Goal: Task Accomplishment & Management: Manage account settings

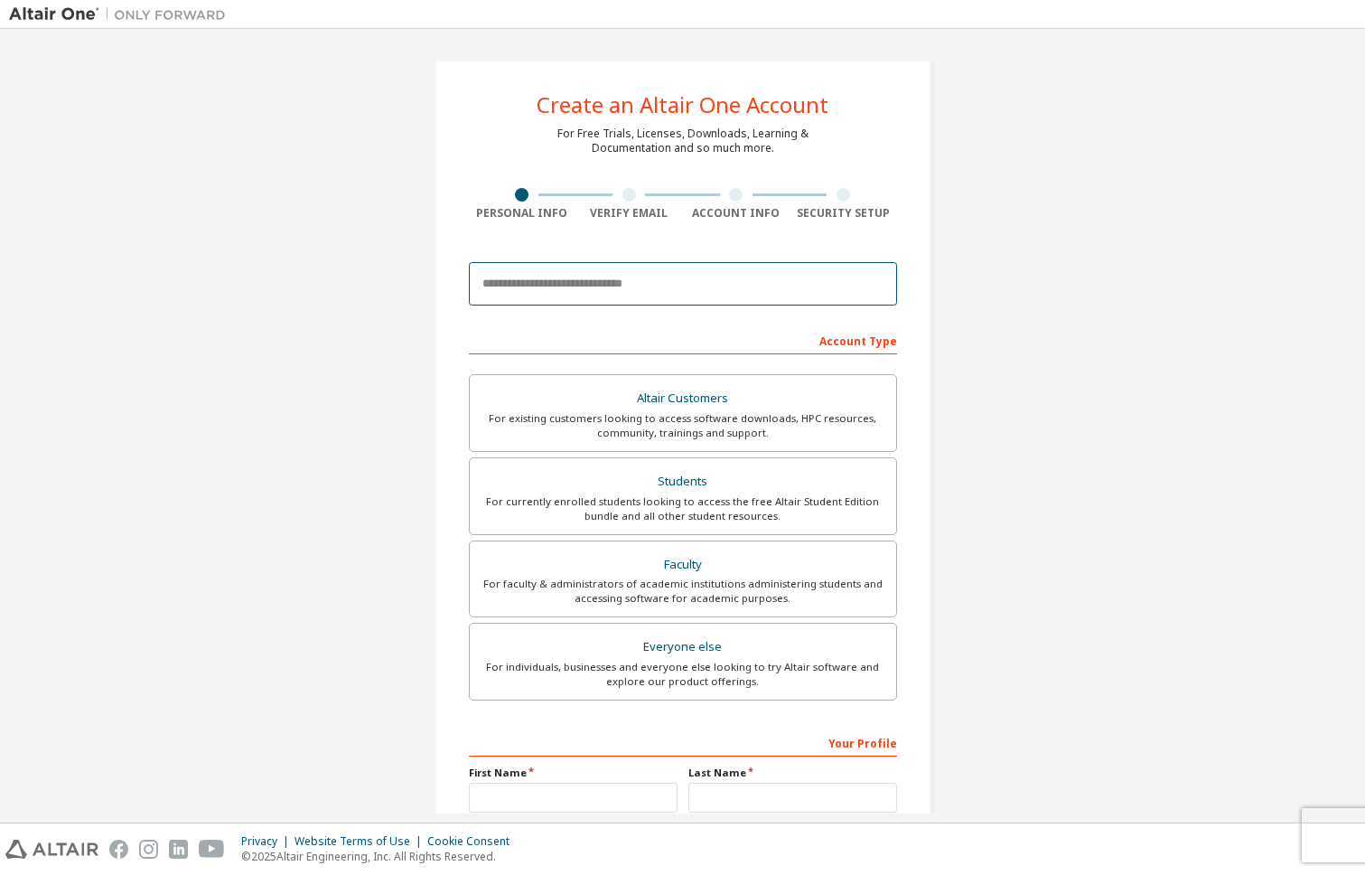
click at [623, 289] on input "email" at bounding box center [683, 283] width 428 height 43
click at [658, 279] on input "email" at bounding box center [683, 283] width 428 height 43
type input "*"
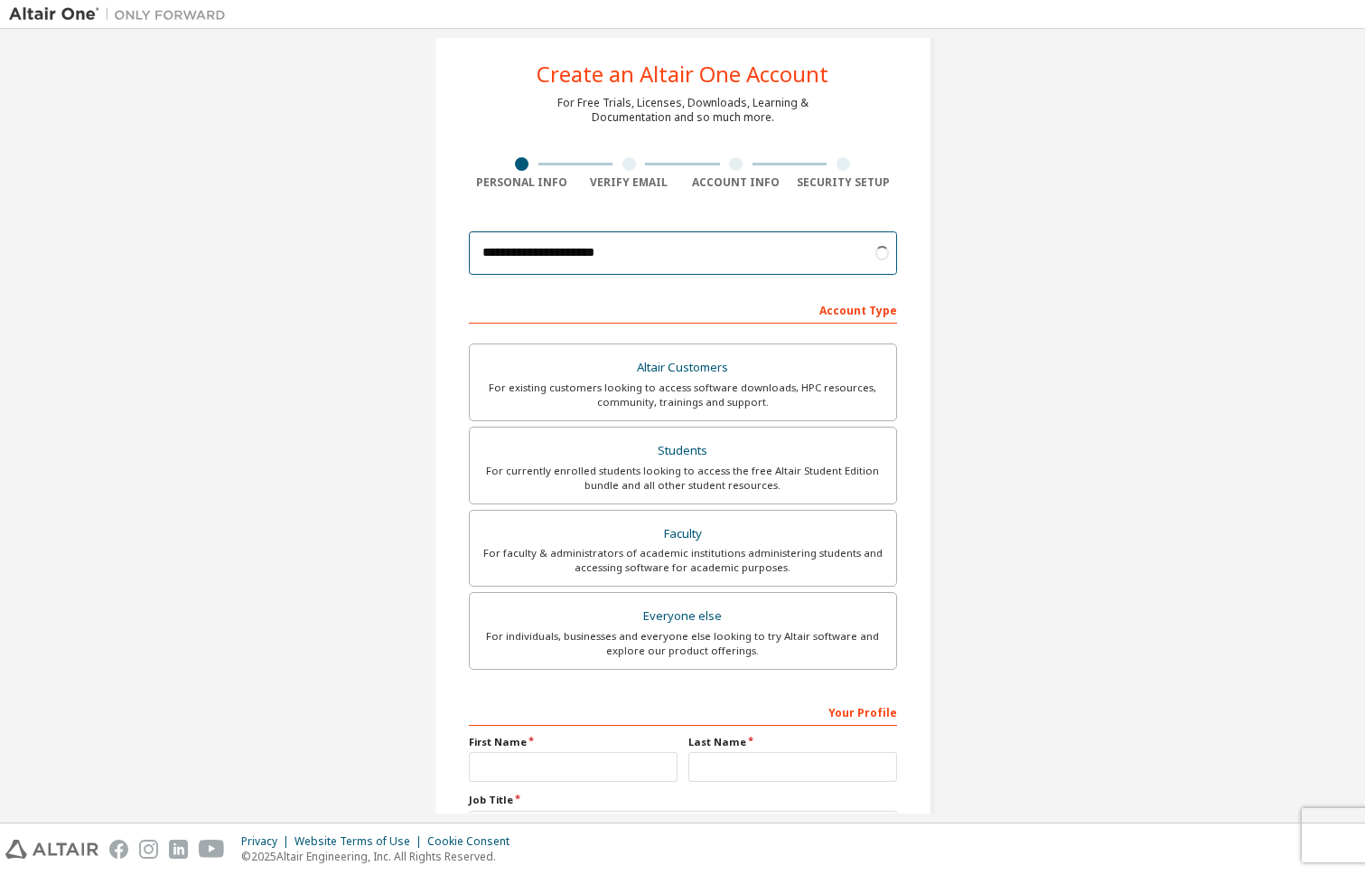
scroll to position [38, 0]
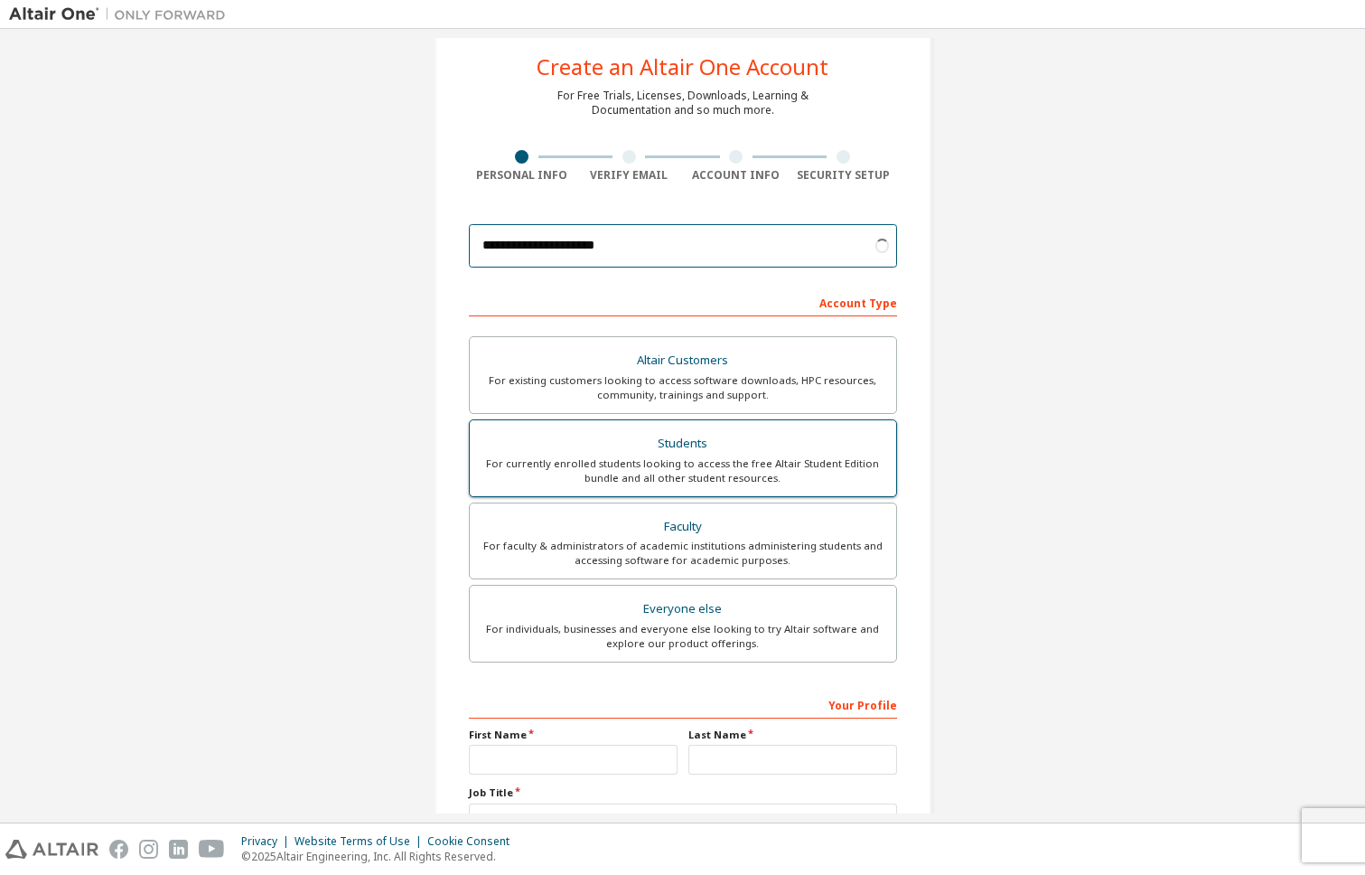
type input "**********"
click at [705, 447] on div "Students" at bounding box center [683, 443] width 405 height 25
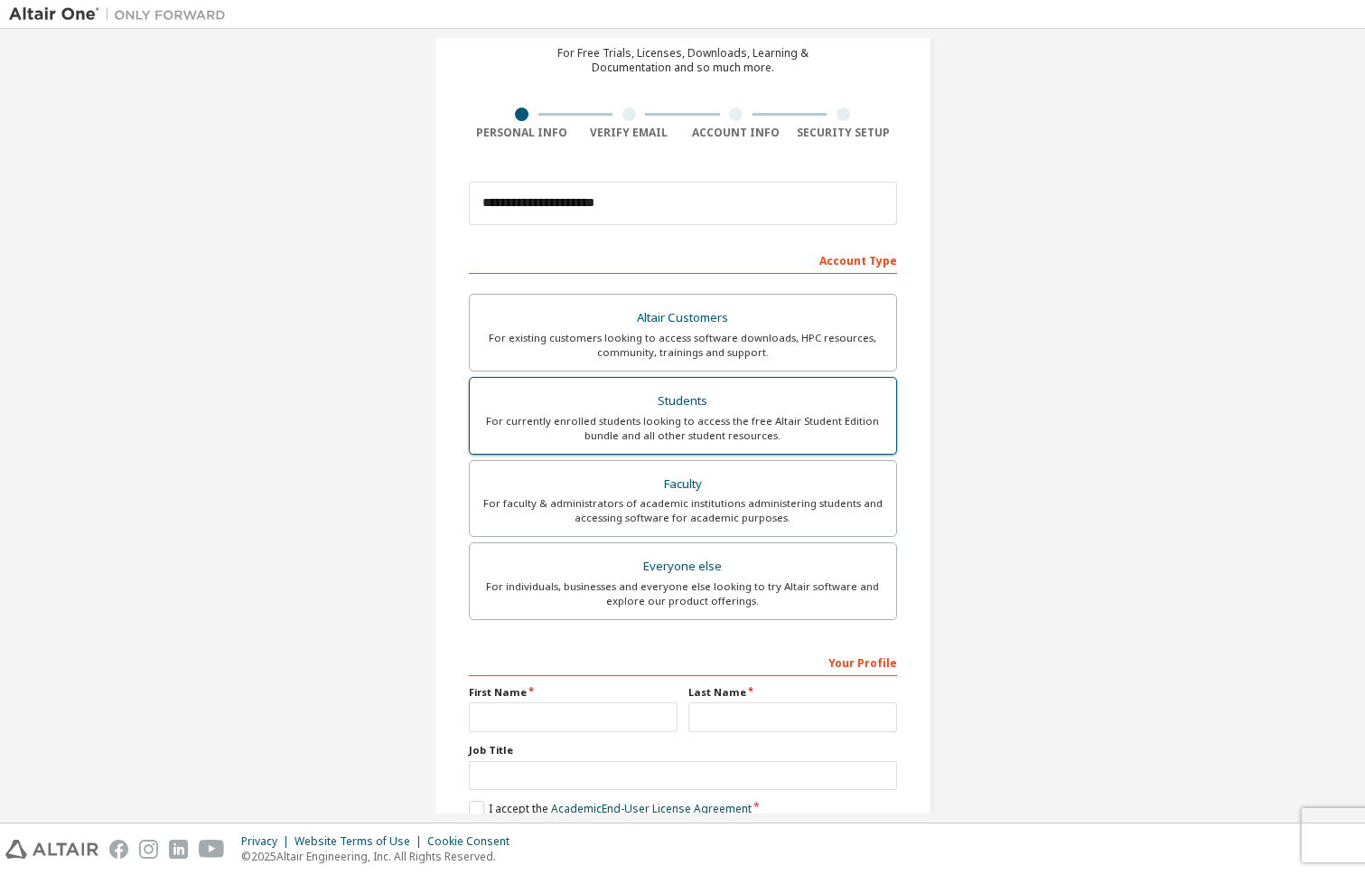
scroll to position [182, 0]
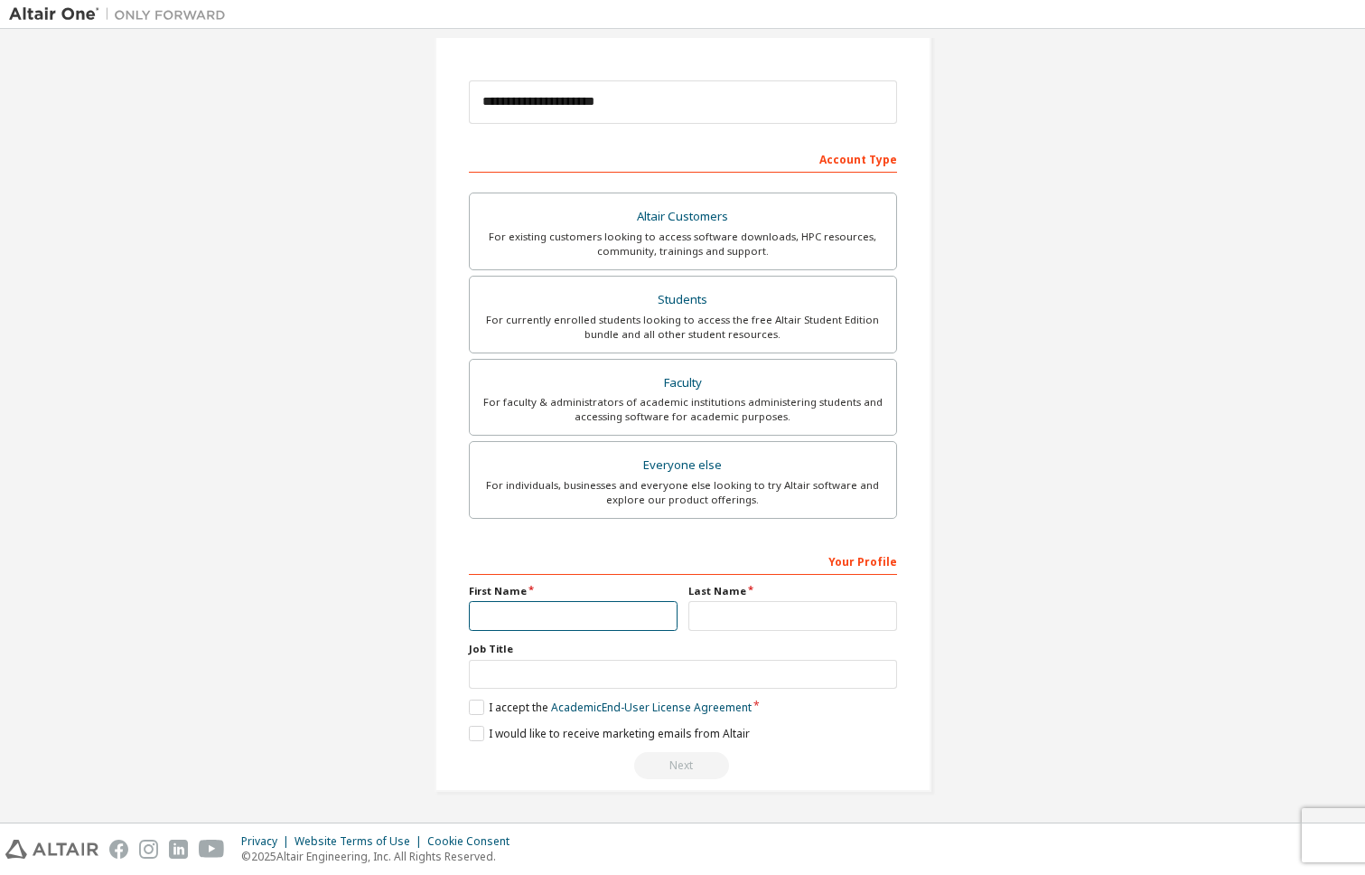
click at [641, 614] on input "text" at bounding box center [573, 616] width 209 height 30
type input "****"
click at [859, 613] on input "text" at bounding box center [793, 616] width 209 height 30
type input "****"
click at [690, 707] on link "Academic End-User License Agreement" at bounding box center [651, 706] width 201 height 15
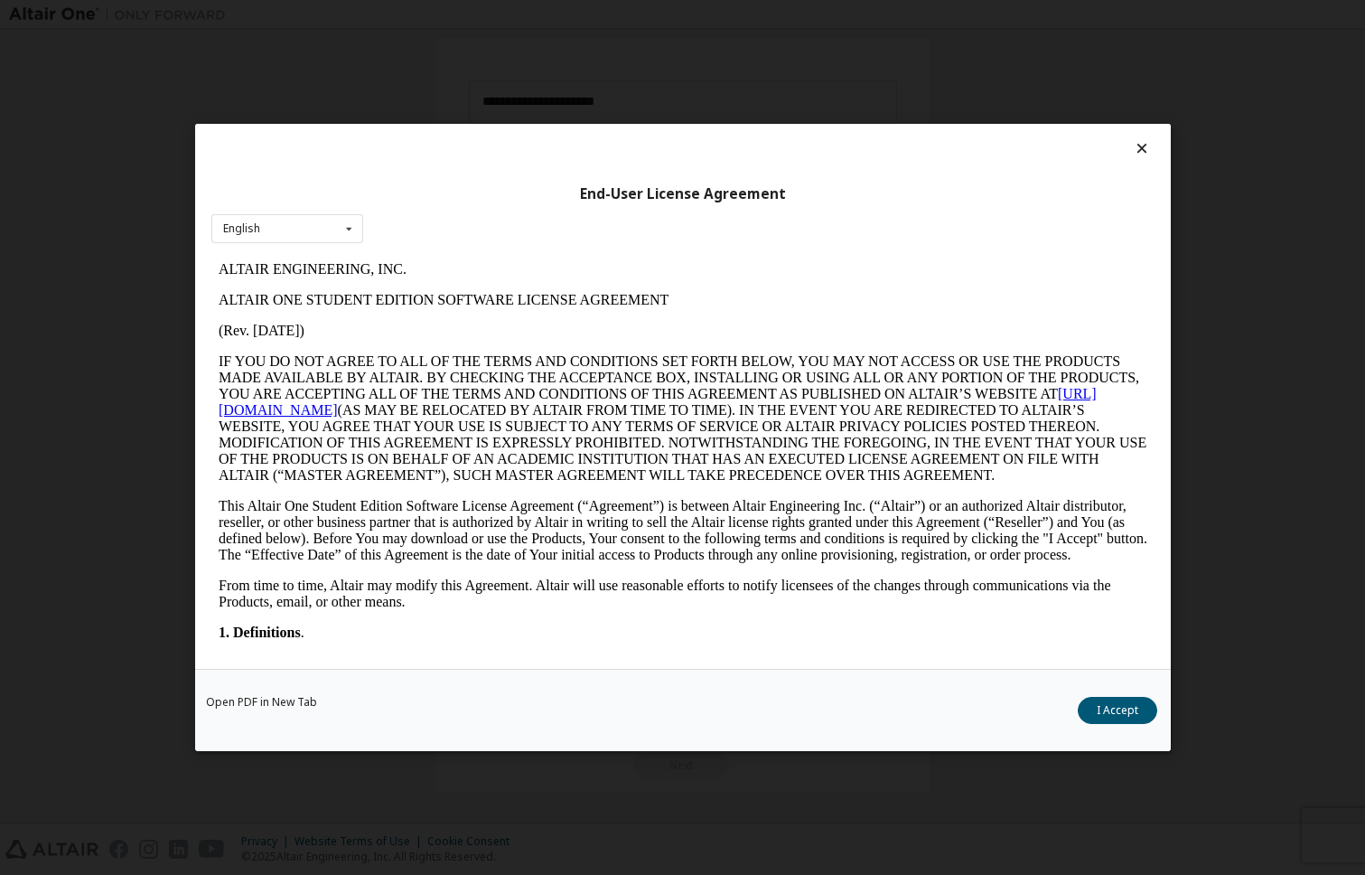
scroll to position [0, 0]
click at [1109, 706] on button "I Accept" at bounding box center [1118, 710] width 80 height 27
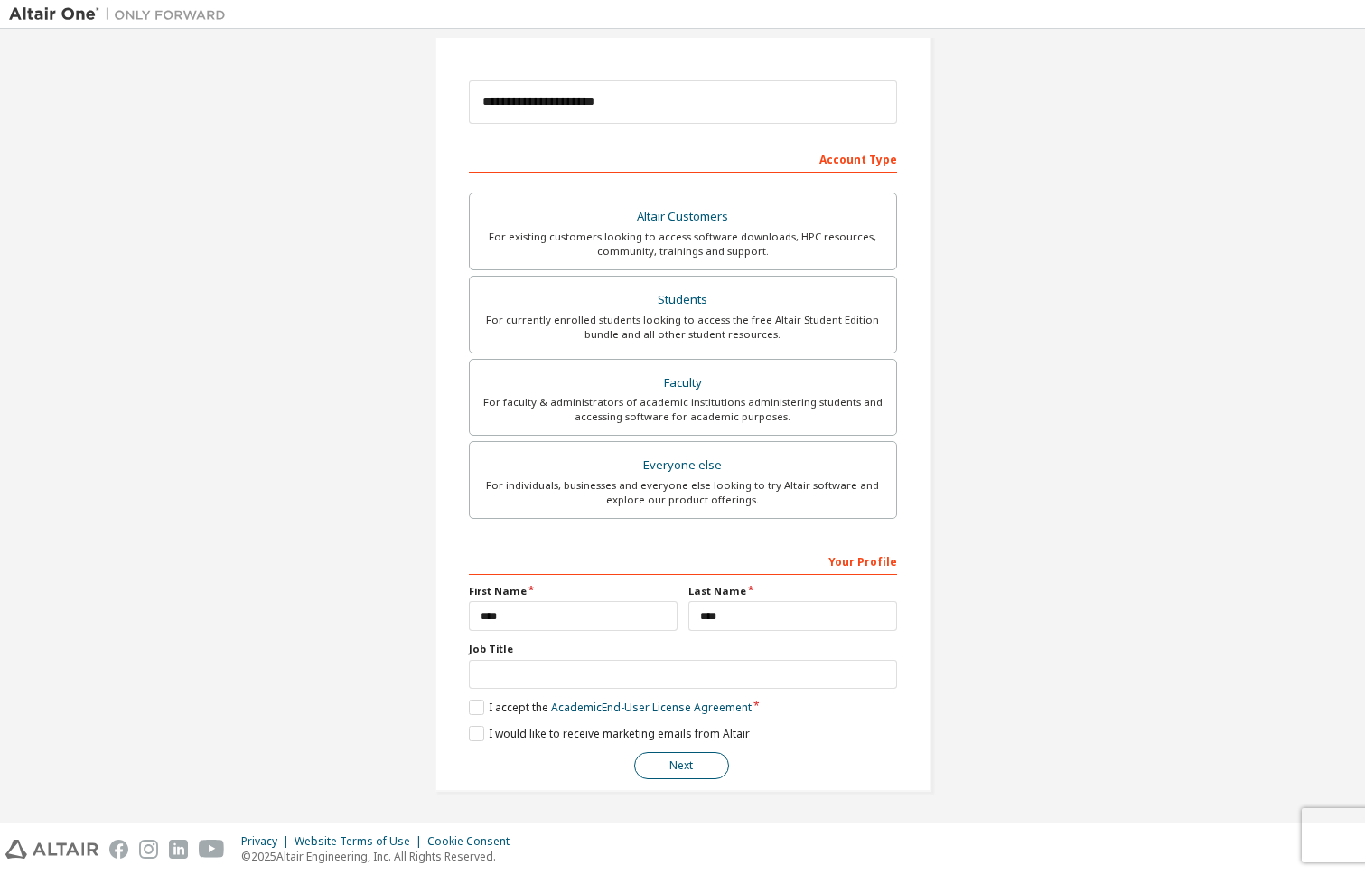
click at [699, 761] on button "Next" at bounding box center [681, 765] width 95 height 27
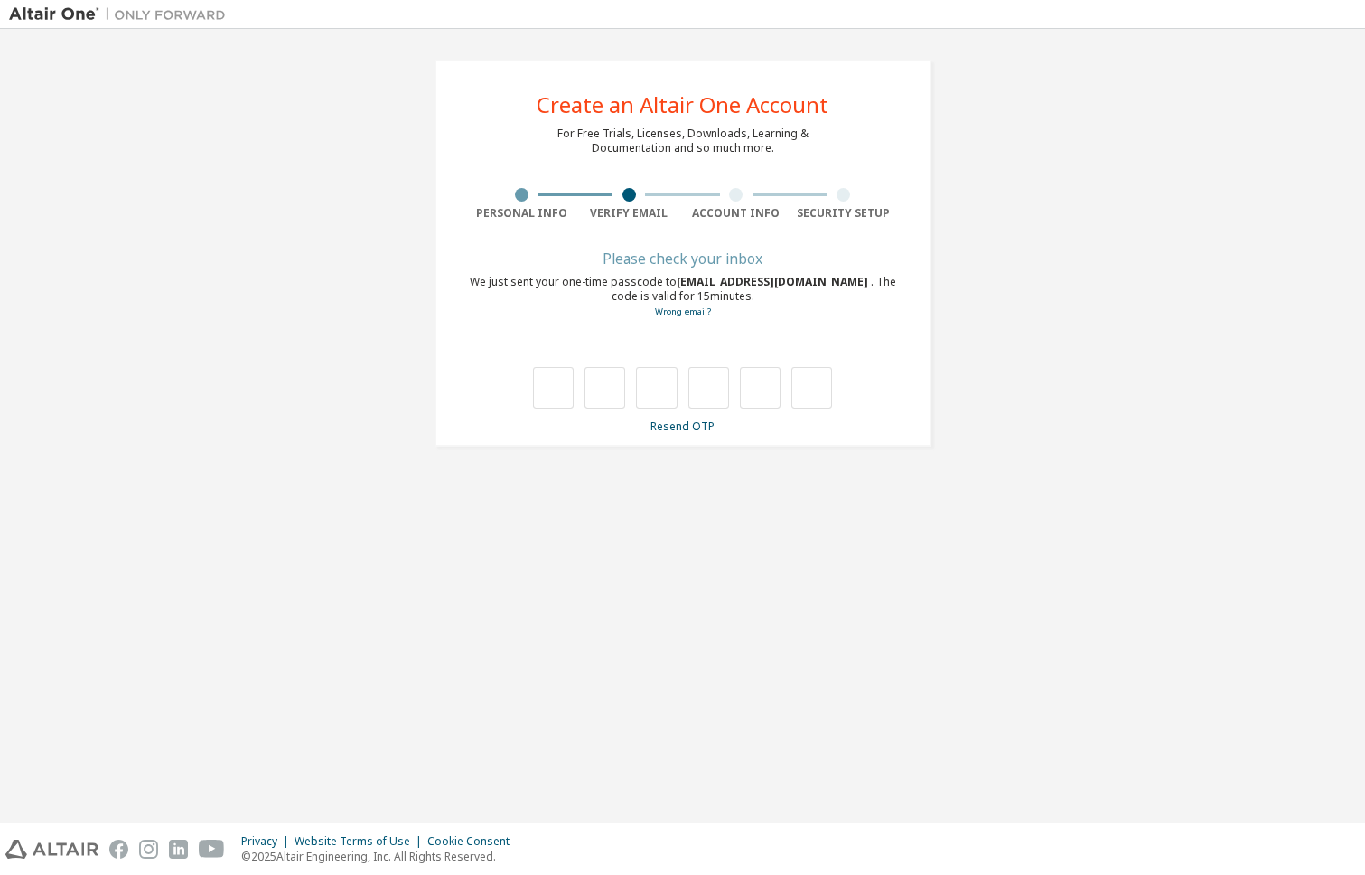
type input "*"
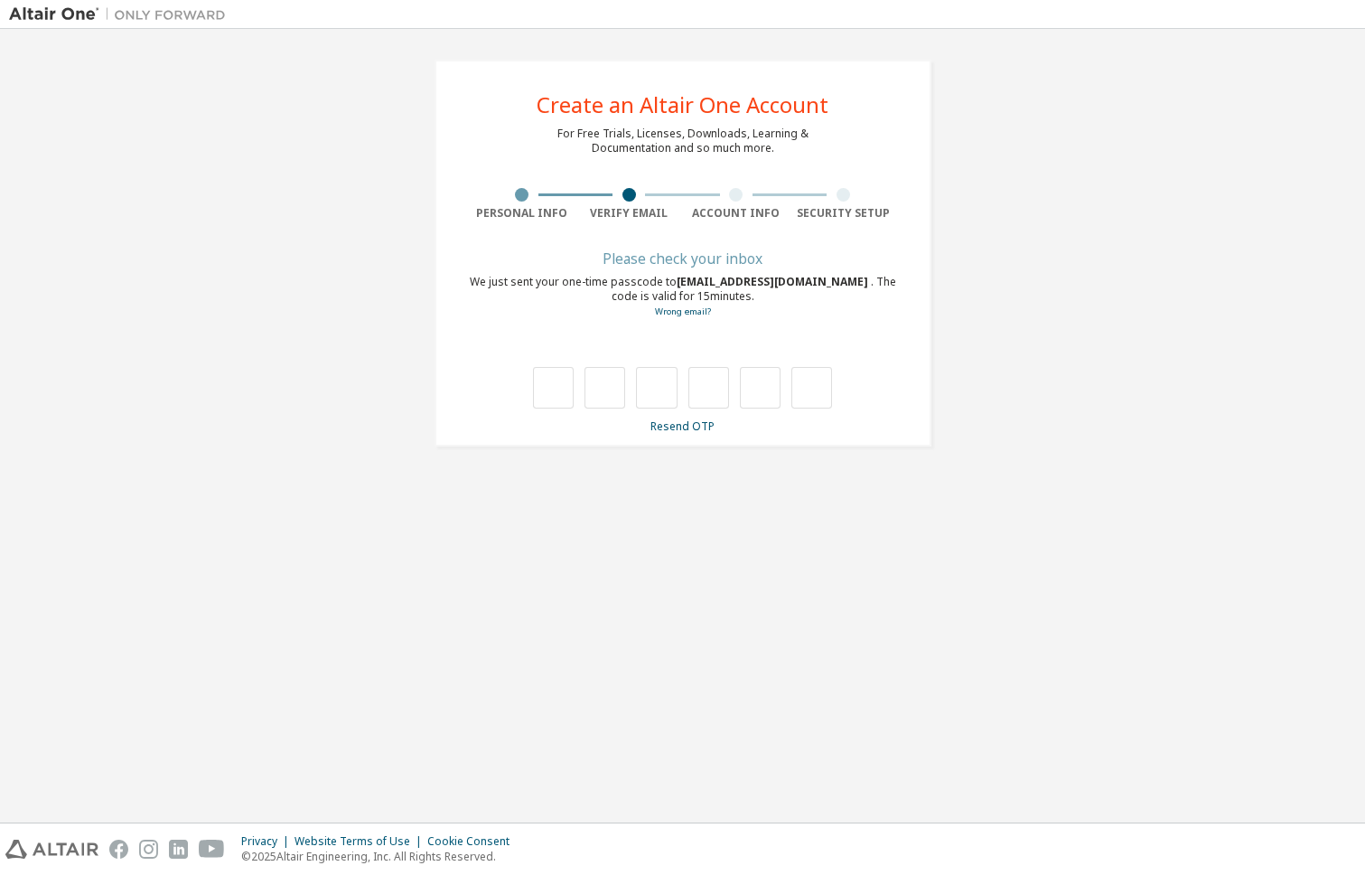
type input "*"
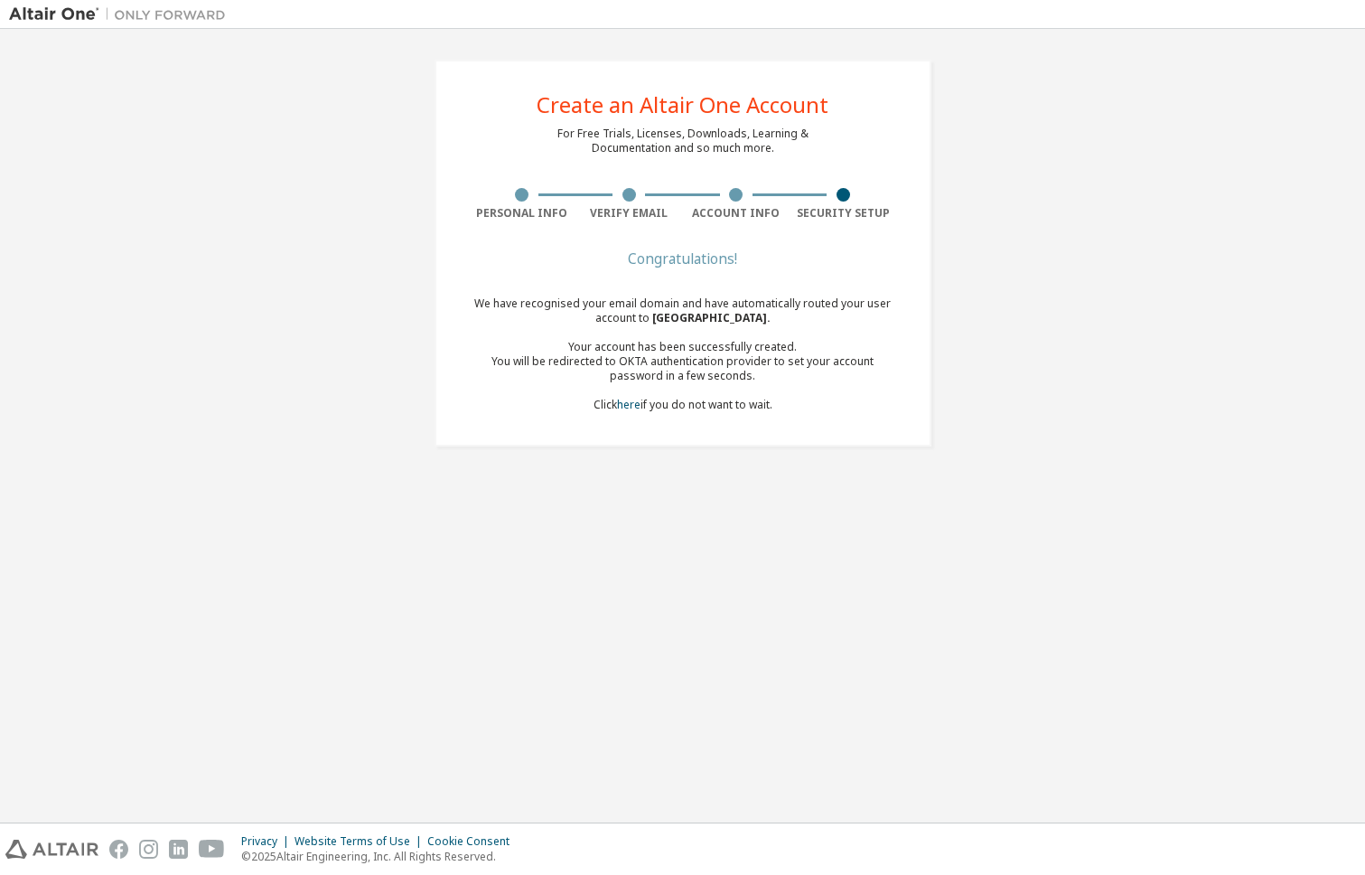
click at [789, 355] on div "You will be redirected to OKTA authentication provider to set your account pass…" at bounding box center [683, 368] width 428 height 29
click at [855, 380] on div "You will be redirected to OKTA authentication provider to set your account pass…" at bounding box center [683, 368] width 428 height 29
drag, startPoint x: 605, startPoint y: 353, endPoint x: 782, endPoint y: 352, distance: 176.2
click at [783, 352] on div "We have recognised your email domain and have automatically routed your user ac…" at bounding box center [683, 354] width 428 height 116
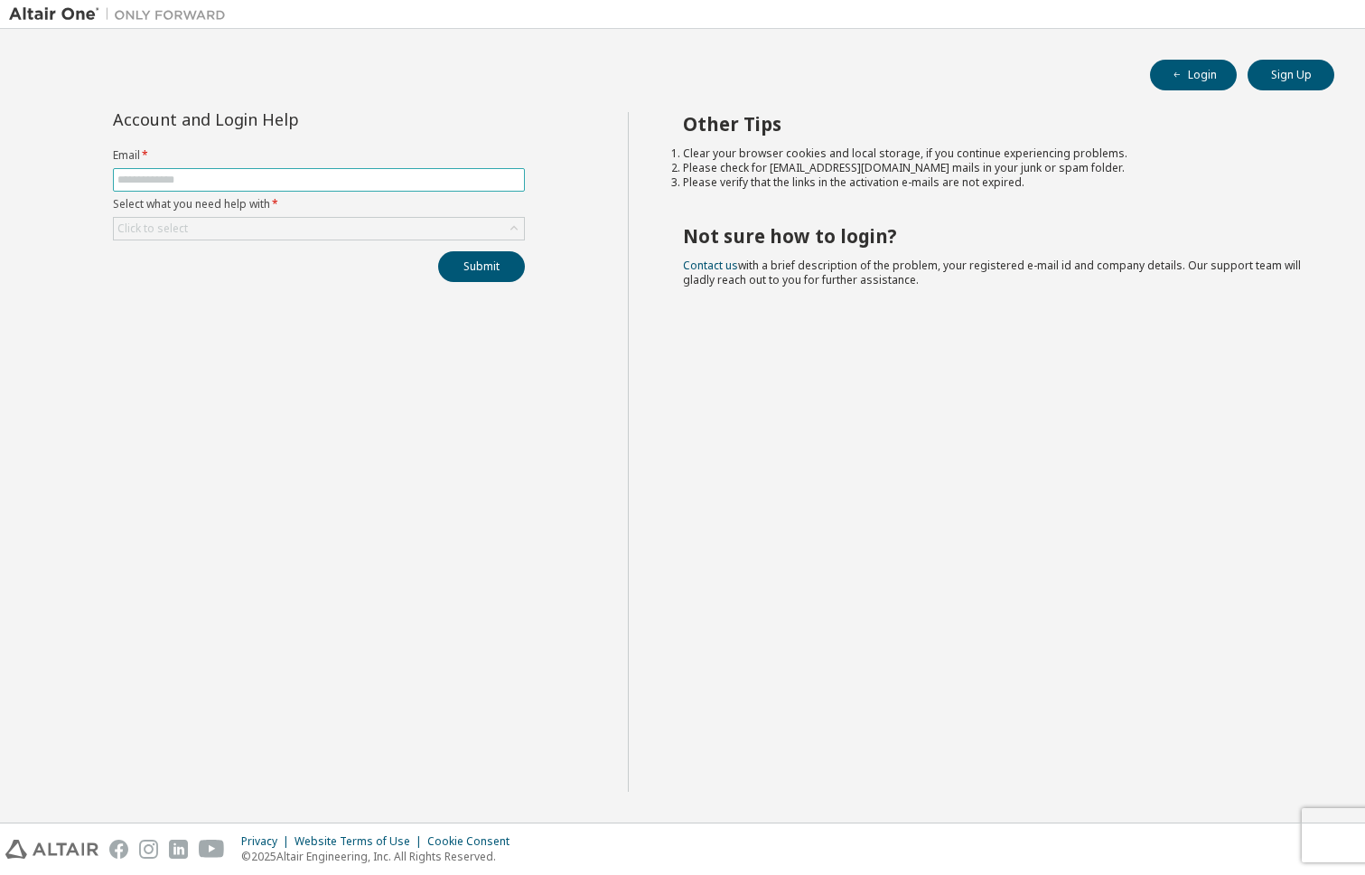
click at [395, 178] on input "text" at bounding box center [318, 180] width 403 height 14
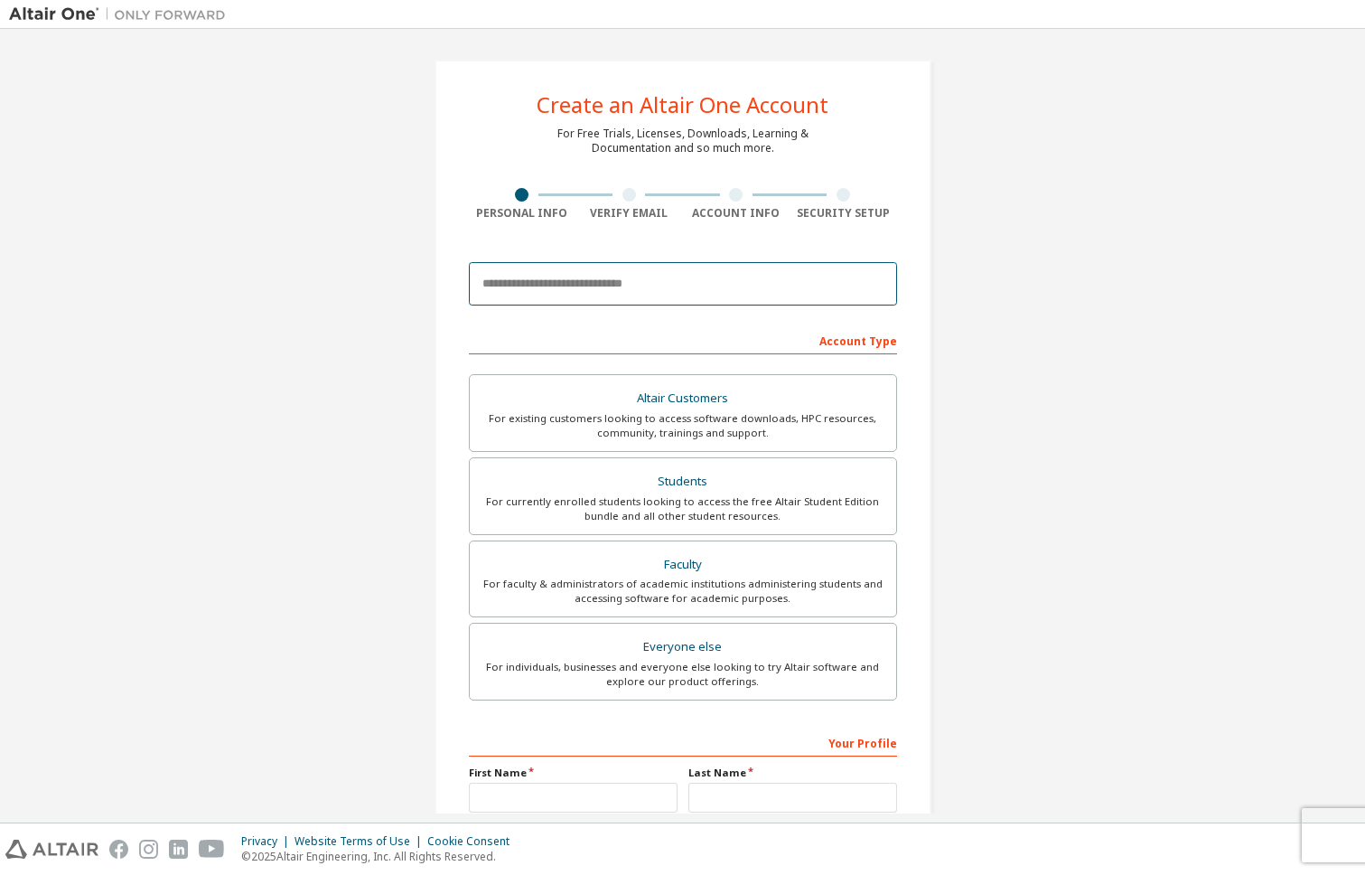
click at [674, 289] on input "email" at bounding box center [683, 283] width 428 height 43
type input "**********"
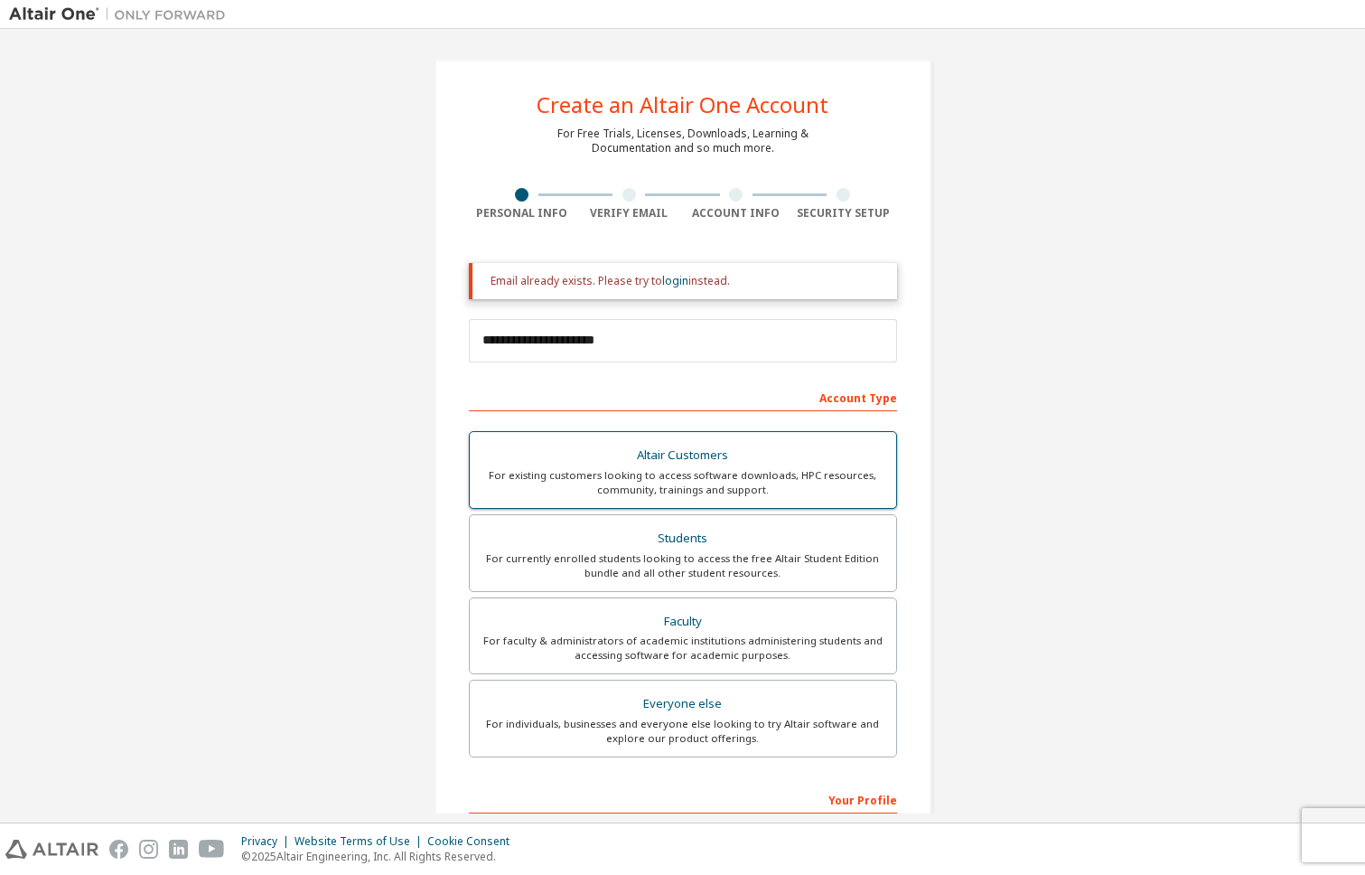
click at [681, 485] on div "For existing customers looking to access software downloads, HPC resources, com…" at bounding box center [683, 482] width 405 height 29
click at [700, 545] on div "Students" at bounding box center [683, 538] width 405 height 25
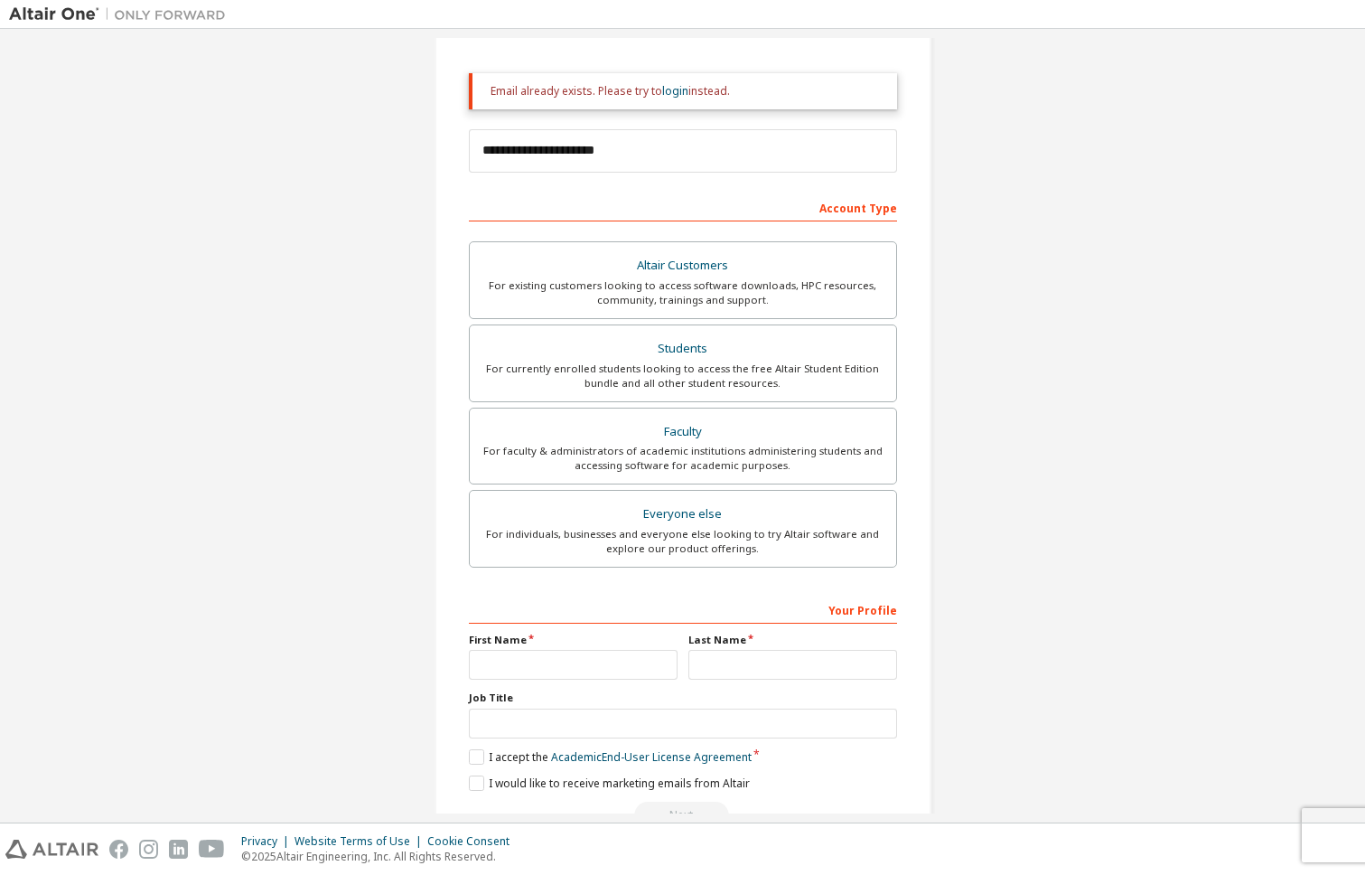
scroll to position [192, 0]
click at [612, 663] on input "text" at bounding box center [573, 662] width 209 height 30
type input "****"
click at [755, 675] on input "text" at bounding box center [793, 662] width 209 height 30
type input "****"
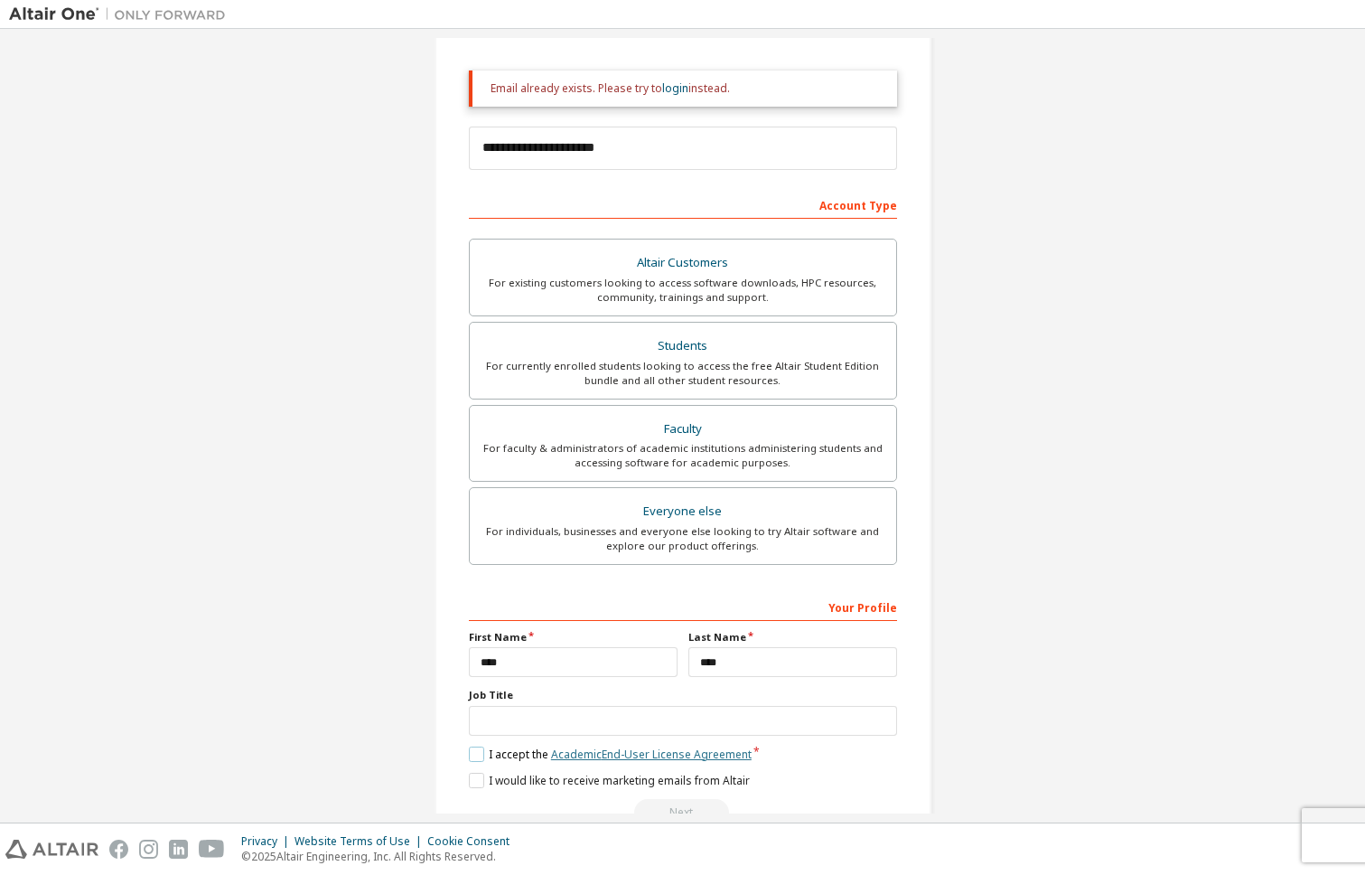
click at [652, 755] on link "Academic End-User License Agreement" at bounding box center [651, 753] width 201 height 15
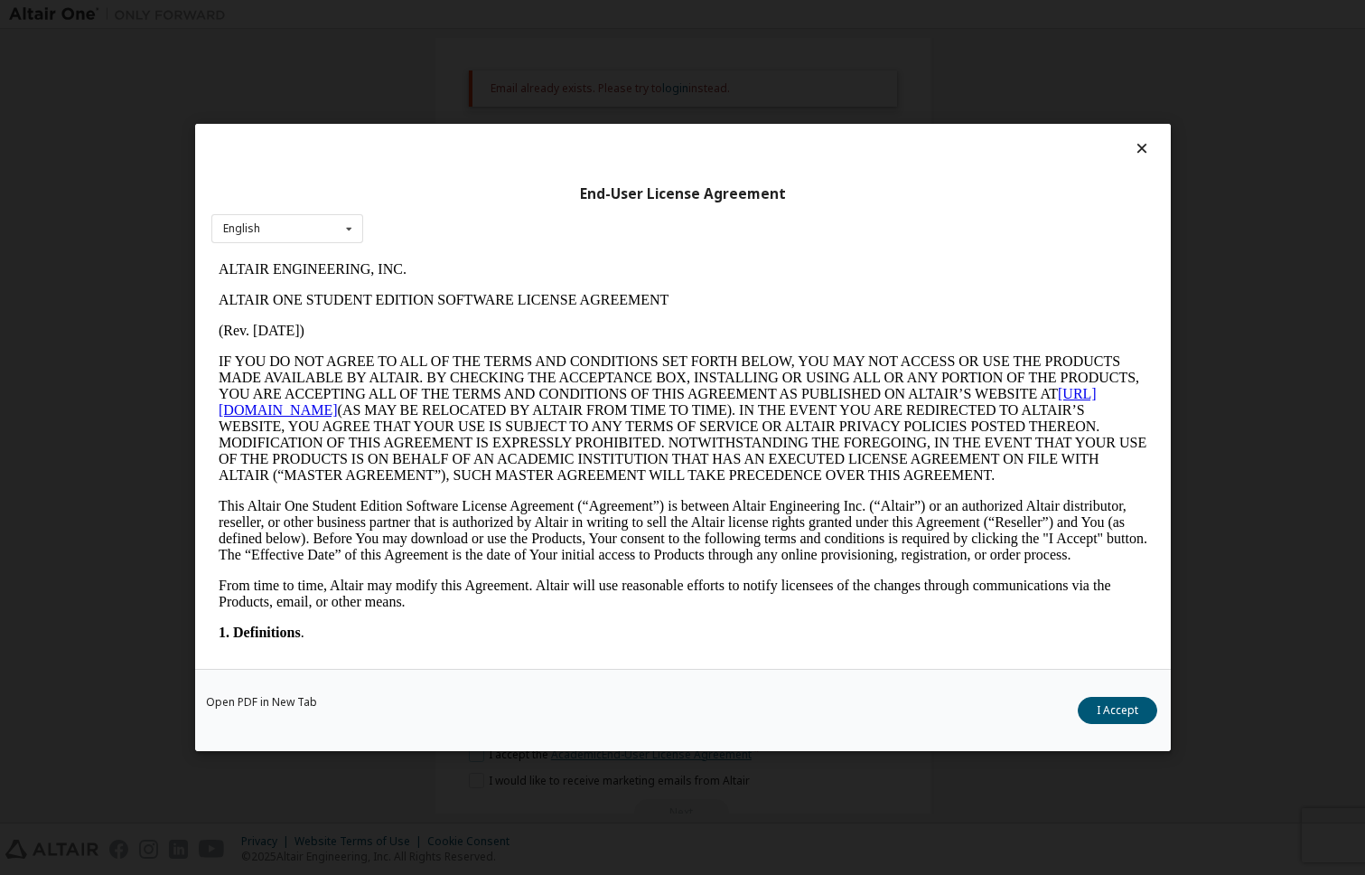
scroll to position [0, 0]
click at [1111, 707] on button "I Accept" at bounding box center [1118, 710] width 80 height 27
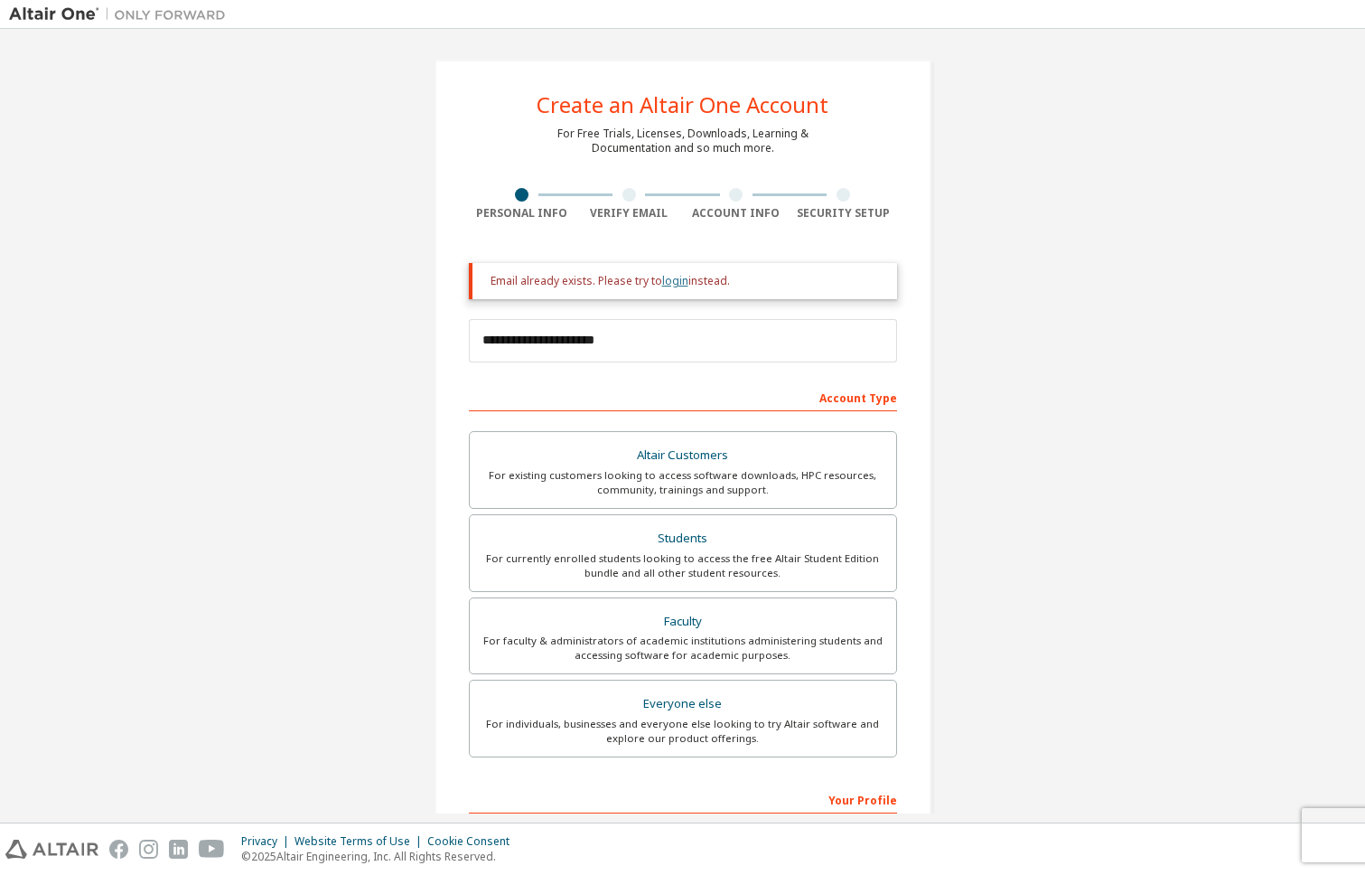
click at [665, 280] on link "login" at bounding box center [675, 280] width 26 height 15
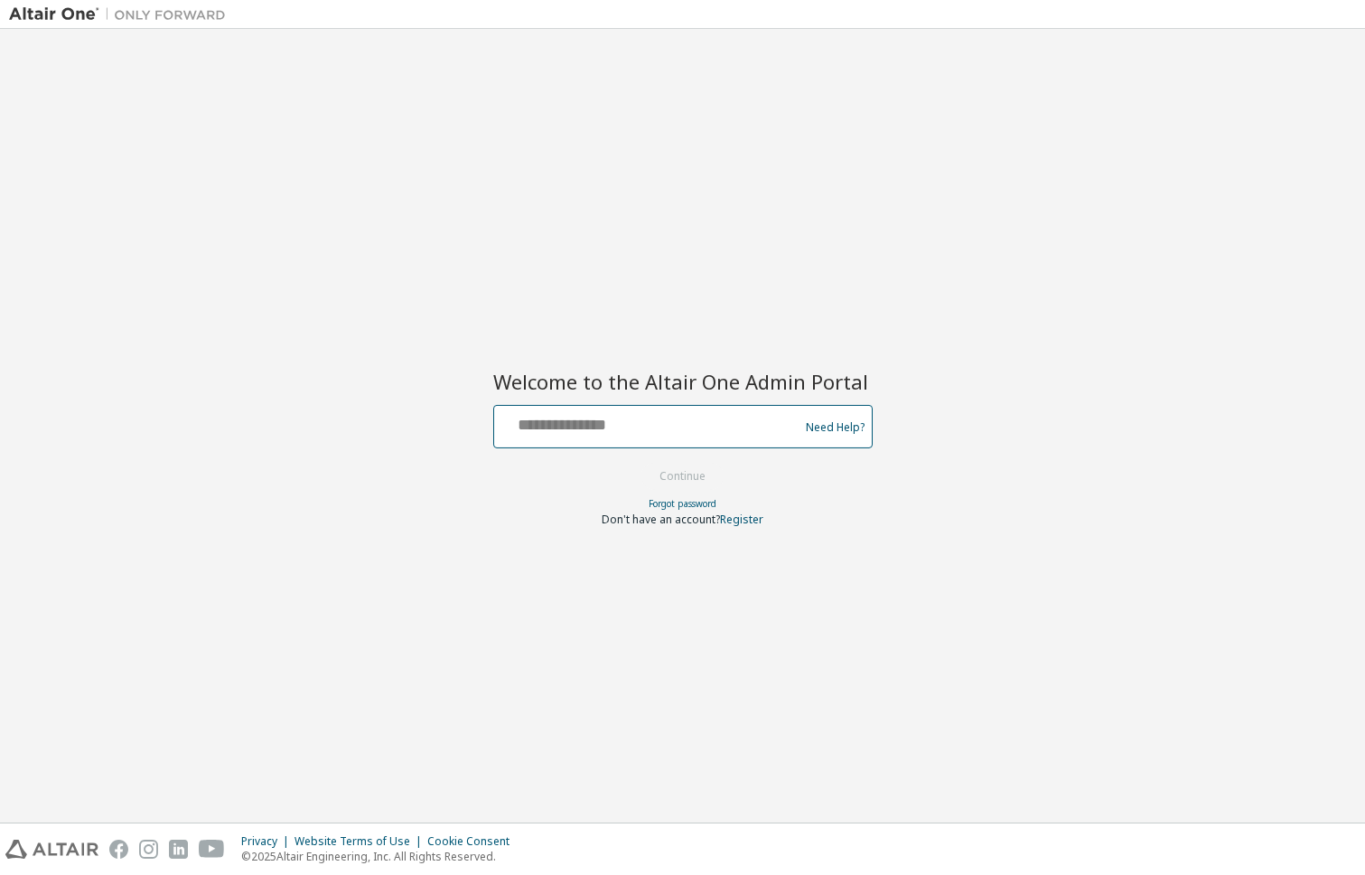
click at [674, 427] on input "text" at bounding box center [650, 422] width 296 height 26
type input "**********"
click at [671, 481] on button "Continue" at bounding box center [683, 476] width 84 height 27
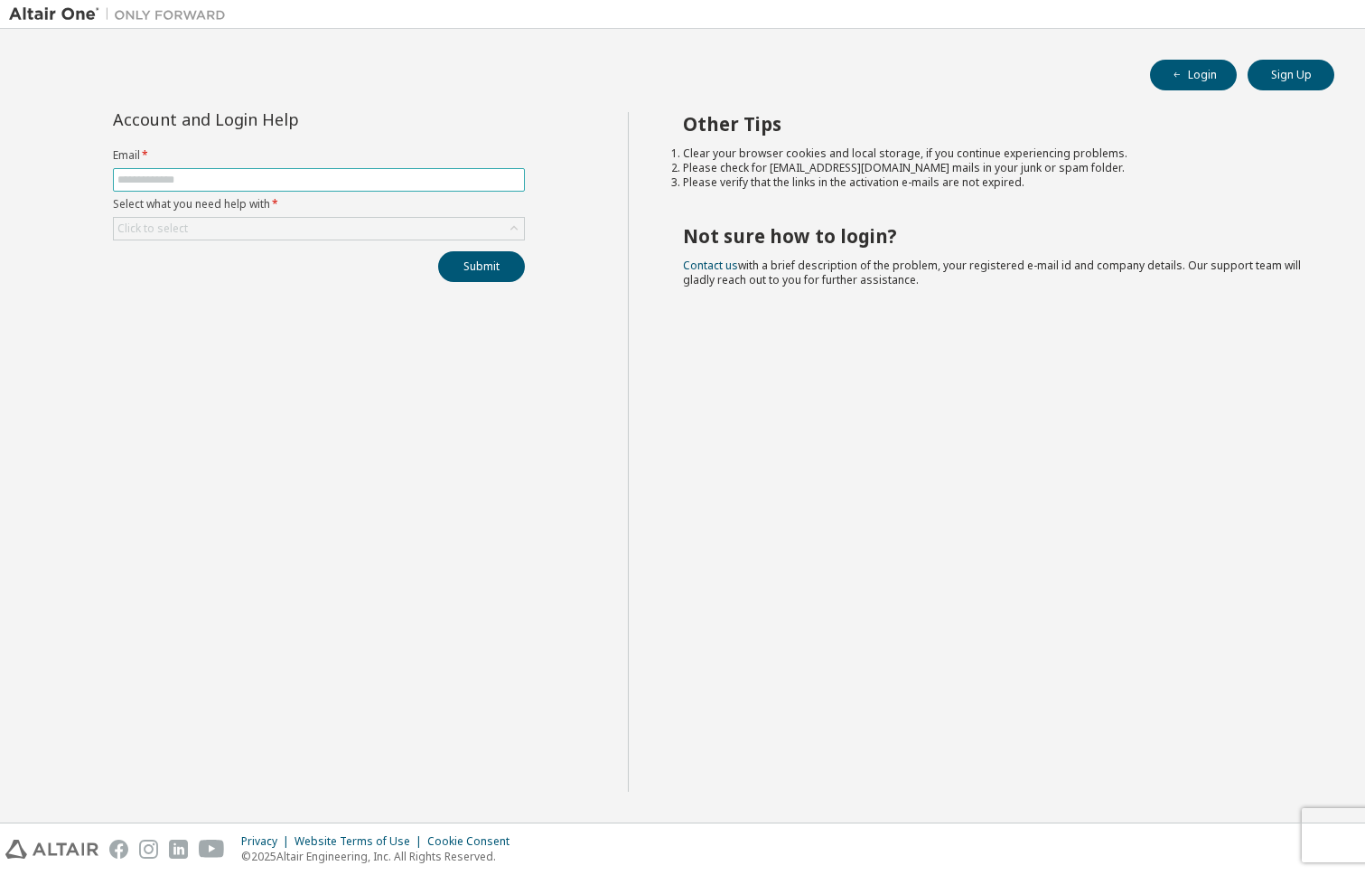
click at [397, 188] on span at bounding box center [319, 179] width 412 height 23
click at [399, 171] on span at bounding box center [319, 179] width 412 height 23
click at [399, 177] on input "text" at bounding box center [318, 180] width 403 height 14
type input "**********"
click at [343, 230] on div "Click to select" at bounding box center [319, 229] width 410 height 22
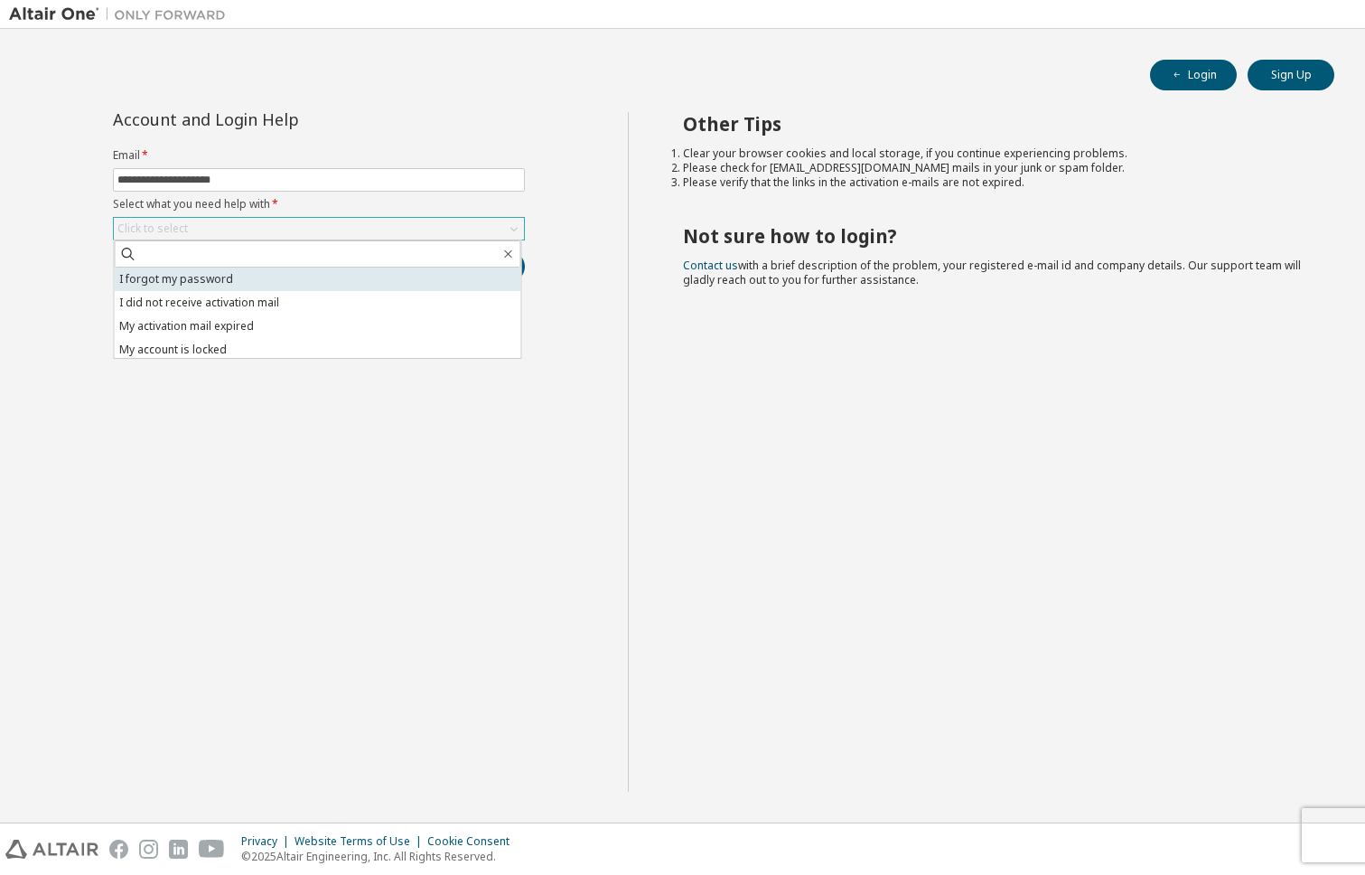
click at [290, 280] on li "I forgot my password" at bounding box center [318, 278] width 407 height 23
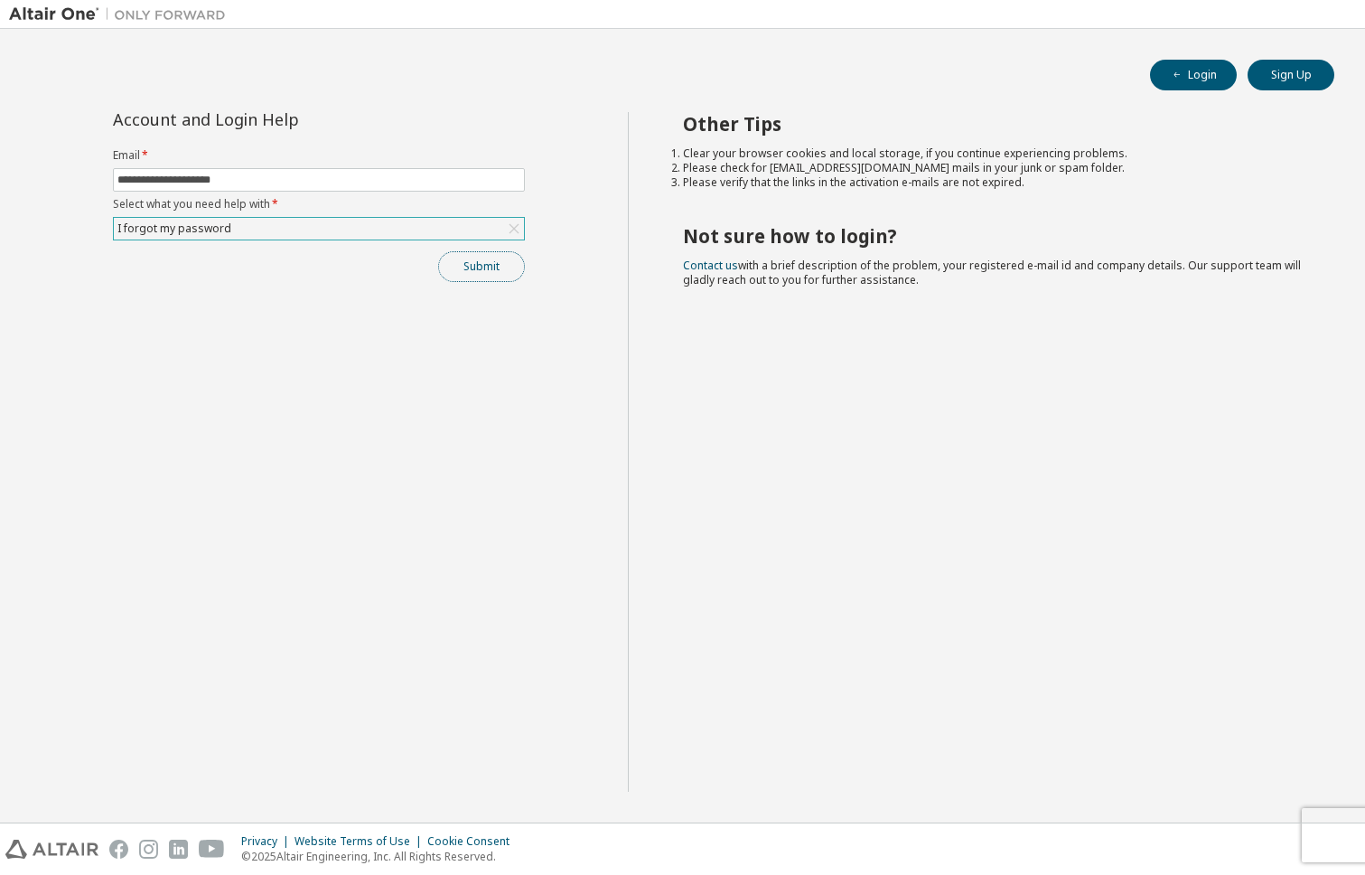
click at [455, 256] on button "Submit" at bounding box center [481, 266] width 87 height 31
